Goal: Information Seeking & Learning: Learn about a topic

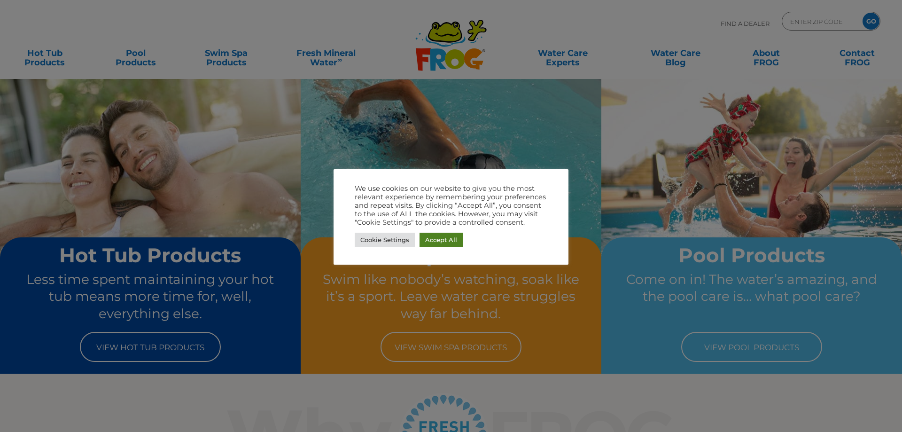
click at [433, 235] on link "Accept All" at bounding box center [440, 239] width 43 height 15
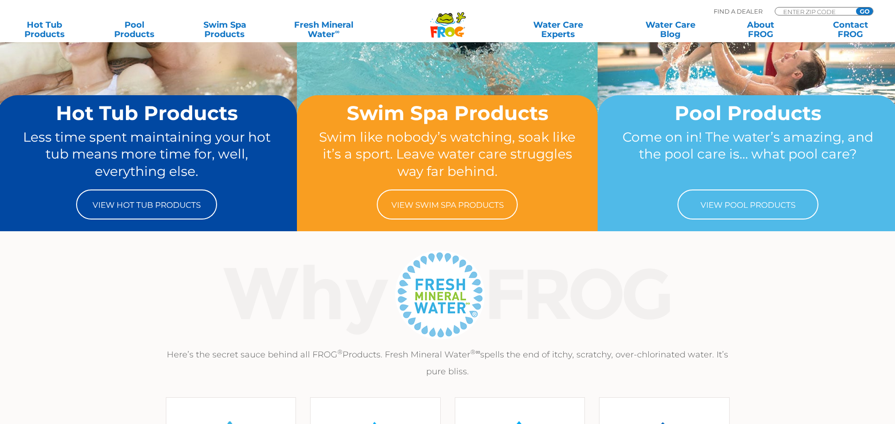
scroll to position [376, 0]
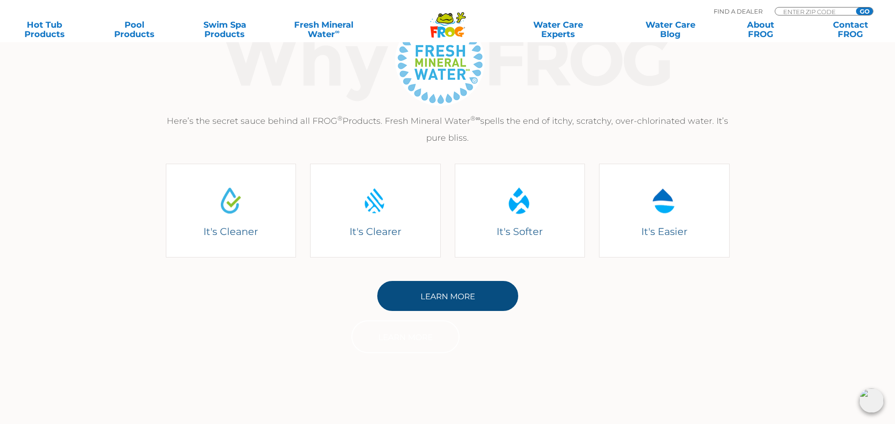
click at [466, 310] on link "Learn More" at bounding box center [447, 296] width 141 height 30
click at [470, 299] on link "Learn More" at bounding box center [447, 296] width 141 height 30
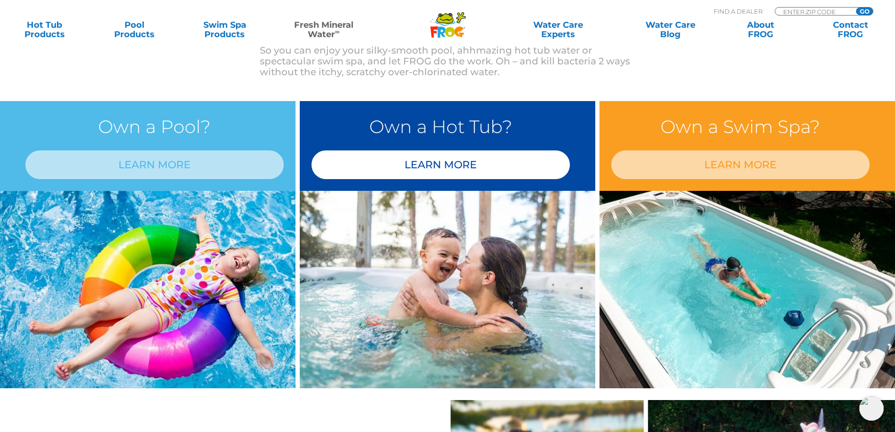
scroll to position [751, 0]
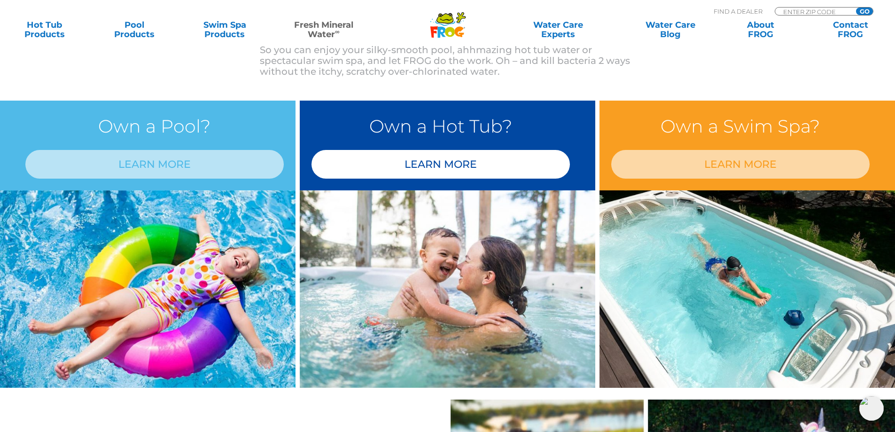
click at [485, 170] on link "LEARN MORE" at bounding box center [440, 164] width 258 height 29
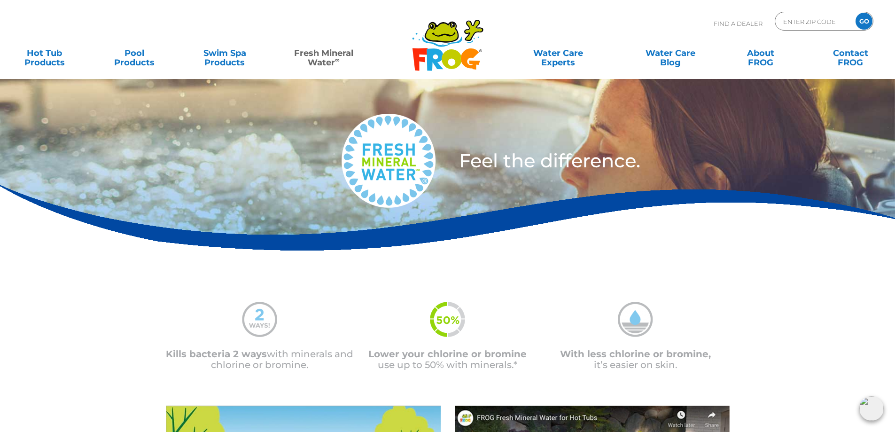
click at [768, 269] on section "Kills bacteria 2 ways with minerals and chlorine or bromine. Lower your chlorin…" at bounding box center [447, 431] width 895 height 330
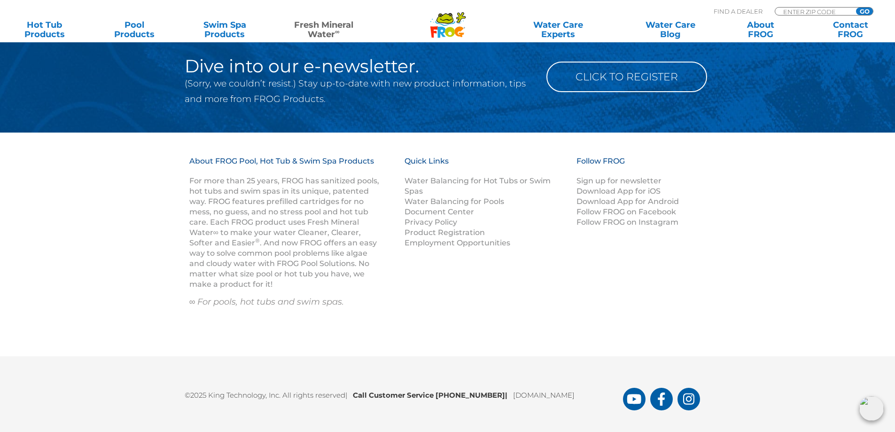
scroll to position [1431, 0]
